Goal: Task Accomplishment & Management: Complete application form

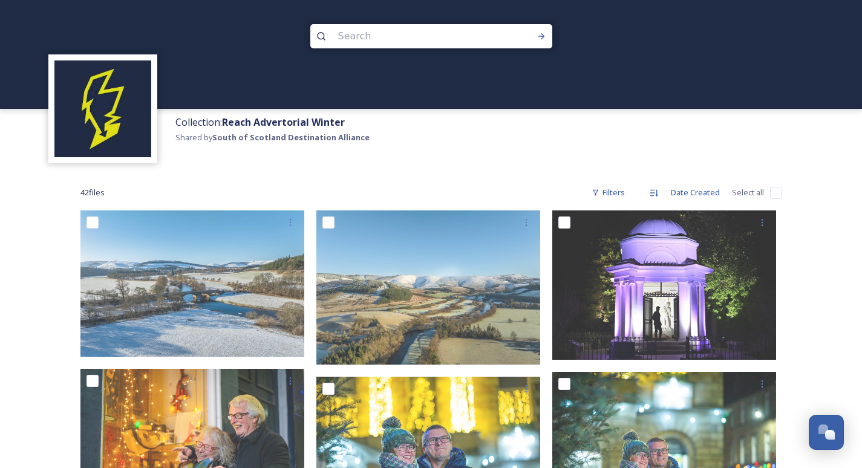
click at [776, 190] on input "checkbox" at bounding box center [776, 193] width 12 height 12
checkbox input "true"
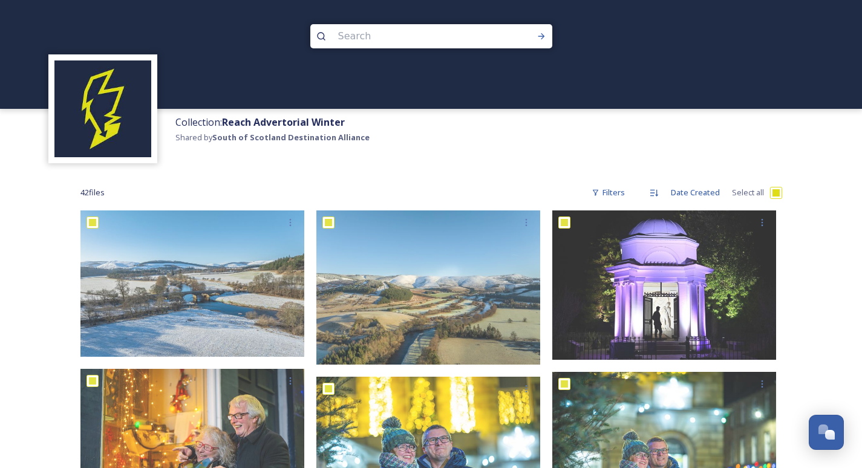
checkbox input "true"
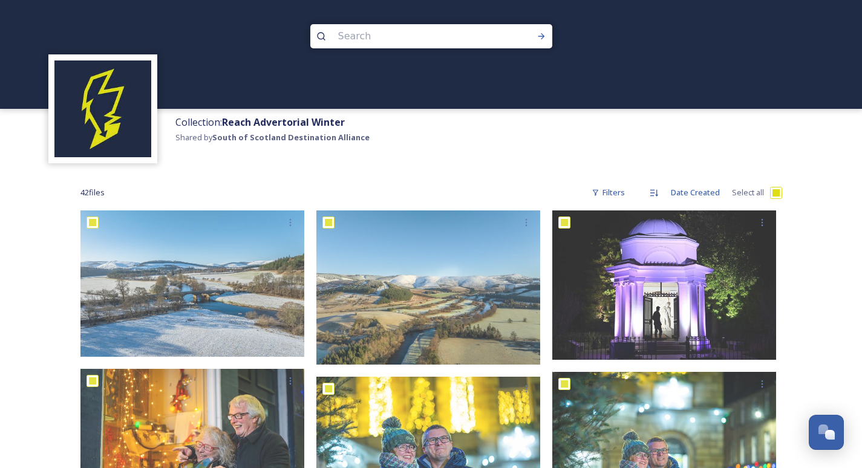
checkbox input "true"
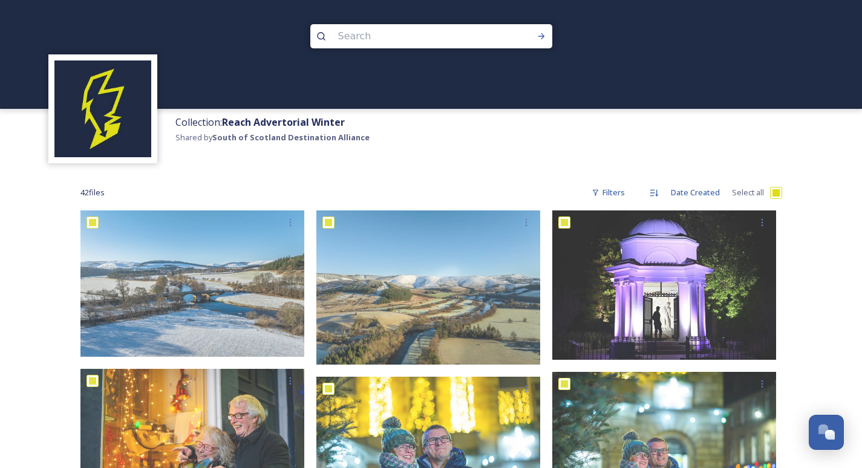
checkbox input "true"
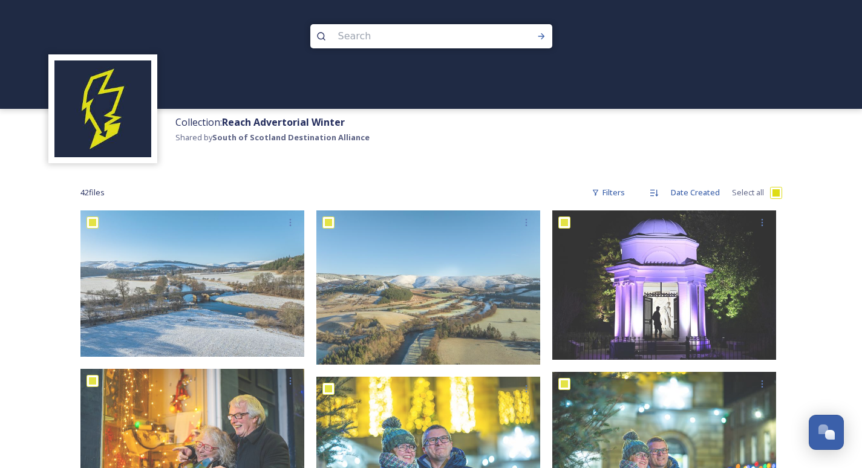
checkbox input "true"
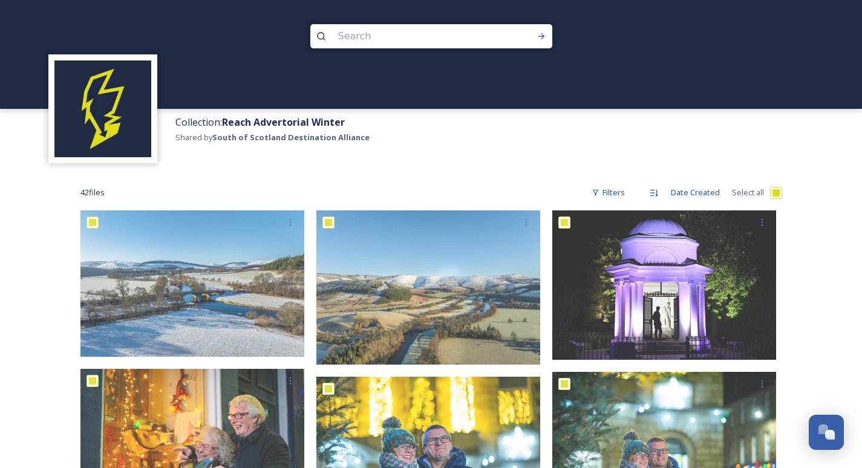
checkbox input "true"
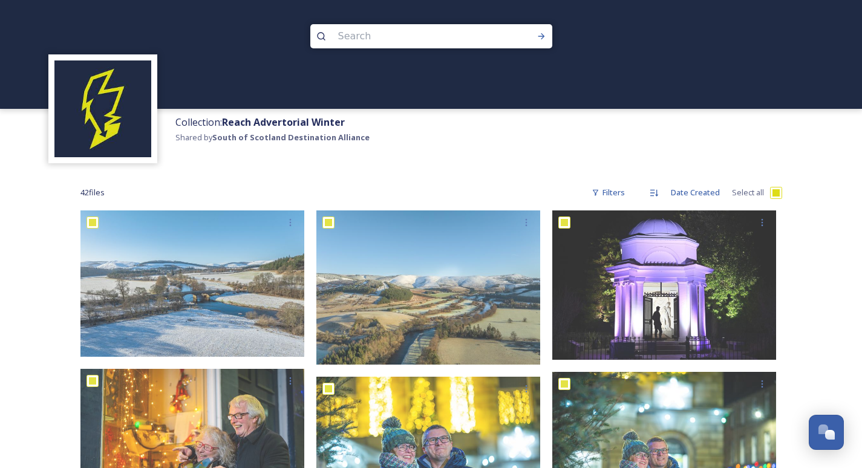
checkbox input "true"
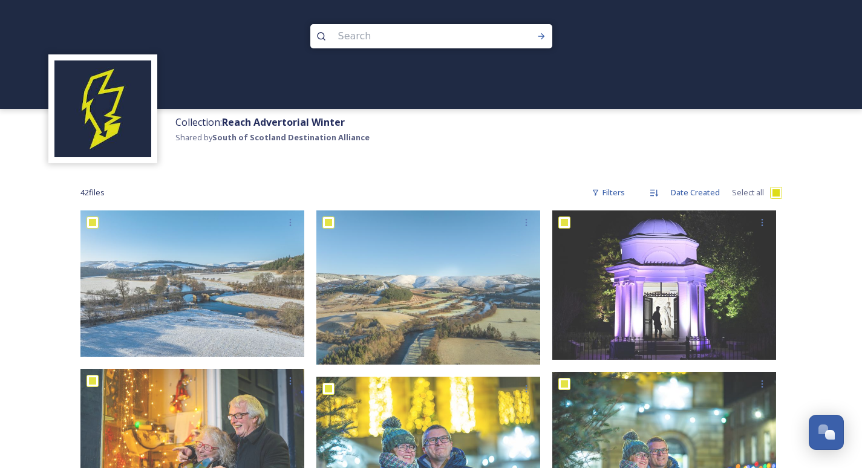
checkbox input "true"
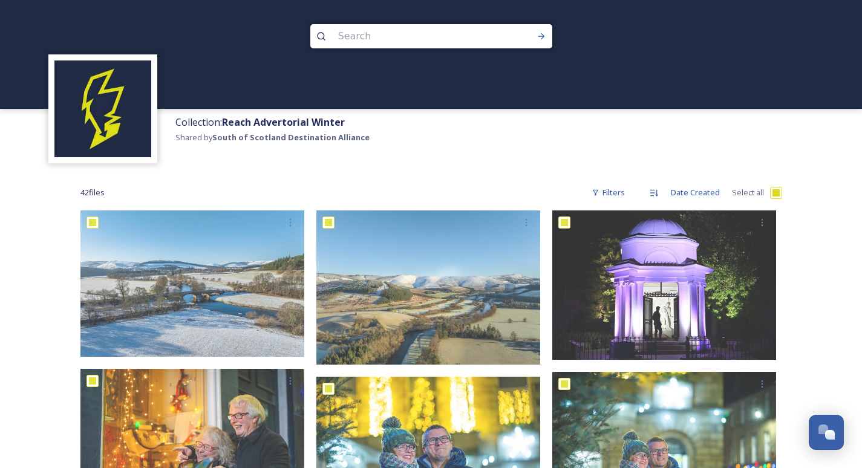
checkbox input "true"
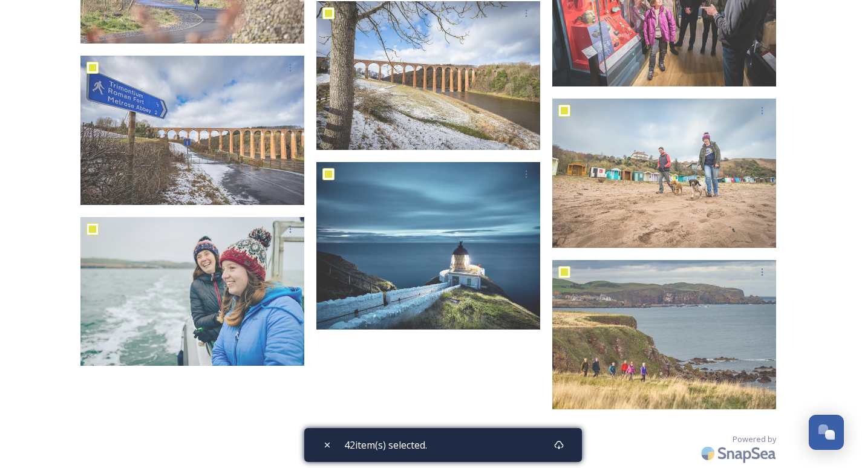
scroll to position [2277, 0]
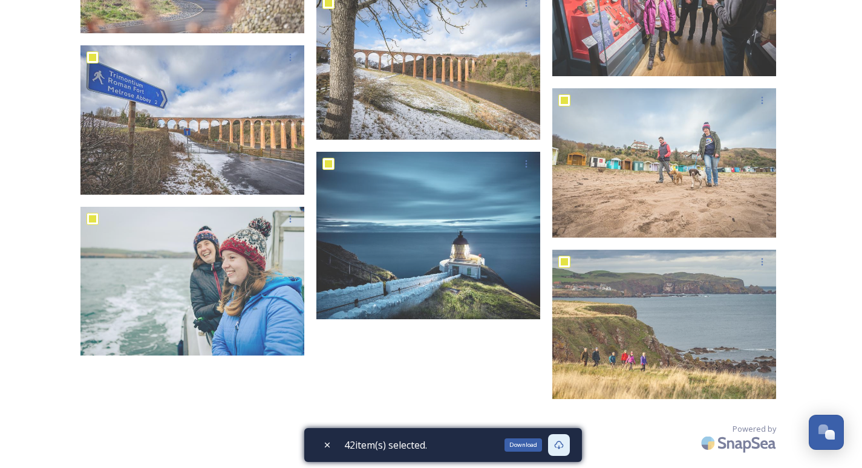
click at [563, 445] on icon at bounding box center [559, 446] width 10 height 10
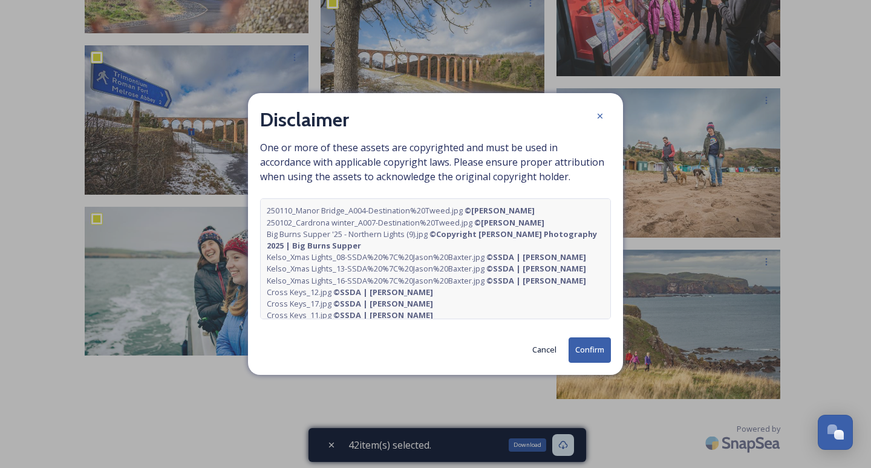
click at [589, 349] on button "Confirm" at bounding box center [590, 350] width 42 height 25
